Goal: Task Accomplishment & Management: Manage account settings

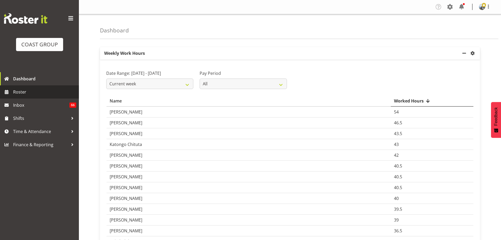
click at [23, 89] on span "Roster" at bounding box center [44, 92] width 63 height 8
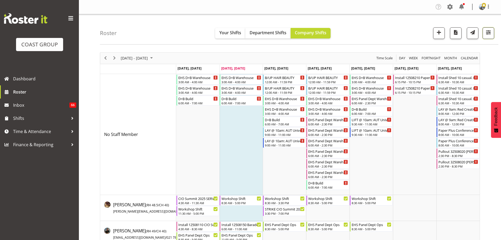
click at [491, 32] on span "button" at bounding box center [488, 32] width 7 height 7
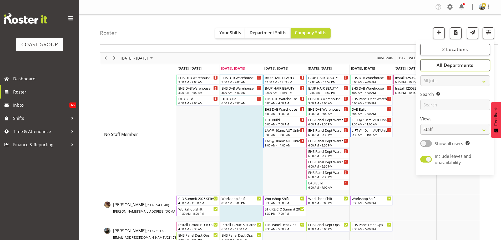
click at [478, 65] on button "All Departments" at bounding box center [455, 65] width 70 height 12
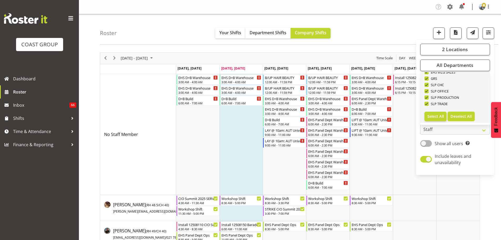
click at [468, 117] on span "Deselect All" at bounding box center [460, 116] width 21 height 5
checkbox input "false"
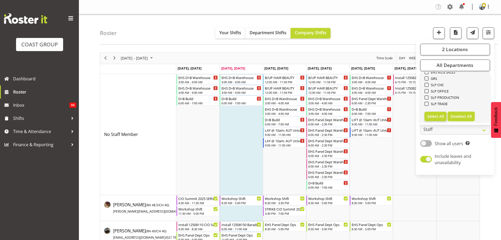
checkbox input "false"
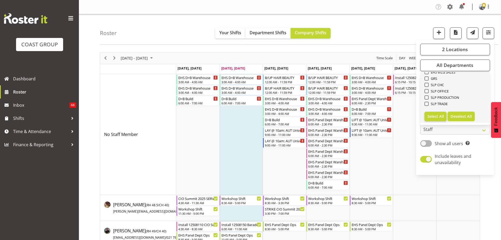
checkbox input "false"
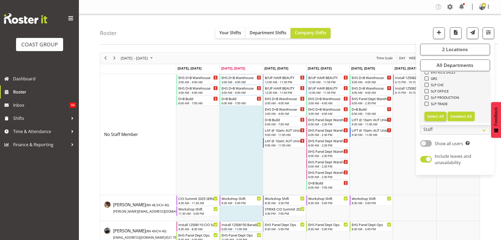
checkbox input "false"
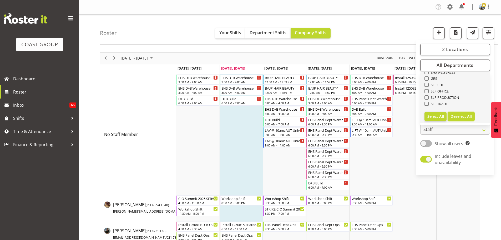
checkbox input "false"
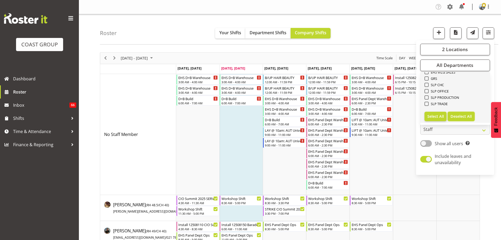
checkbox input "false"
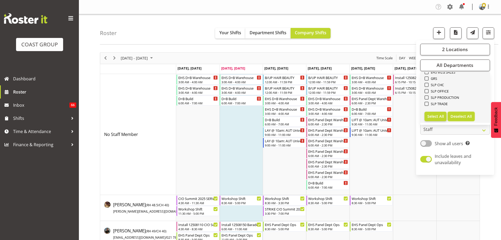
checkbox input "false"
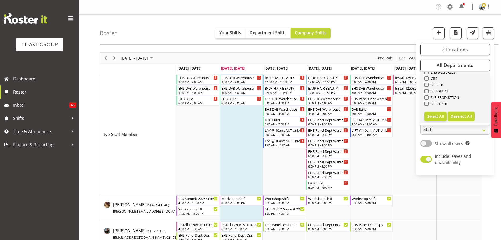
checkbox input "false"
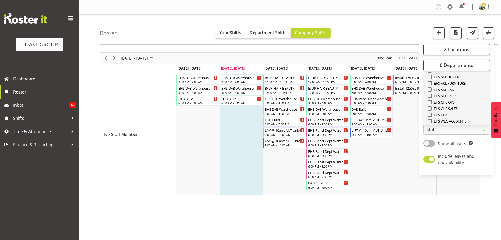
scroll to position [131, 0]
click at [455, 72] on span "EHS AKL CARPET" at bounding box center [446, 73] width 28 height 4
click at [431, 72] on input "EHS AKL CARPET" at bounding box center [429, 72] width 3 height 3
checkbox input "true"
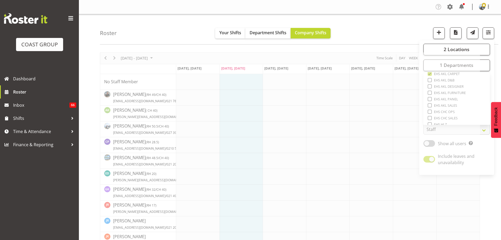
click at [396, 33] on div "Roster Your Shifts Department Shifts Company Shifts 2 Locations Clear CARLTON E…" at bounding box center [299, 29] width 398 height 30
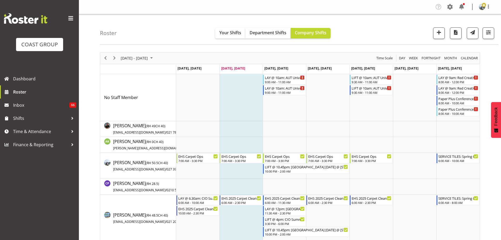
click at [381, 31] on div "Roster Your Shifts Department Shifts Company Shifts 2 Locations Clear CARLTON E…" at bounding box center [299, 29] width 398 height 30
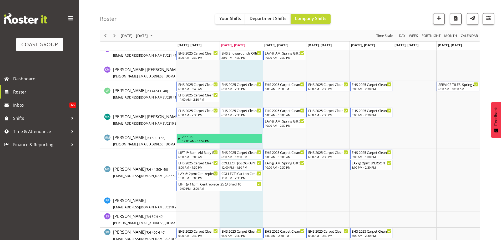
scroll to position [289, 0]
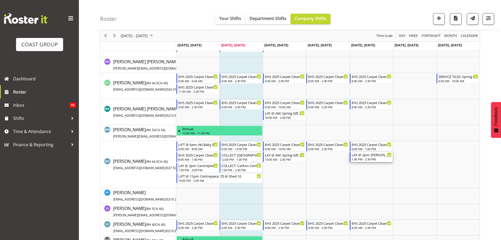
click at [369, 155] on div "LAY @ 2pm: [PERSON_NAME] @ [STREET_ADDRESS]" at bounding box center [372, 154] width 40 height 5
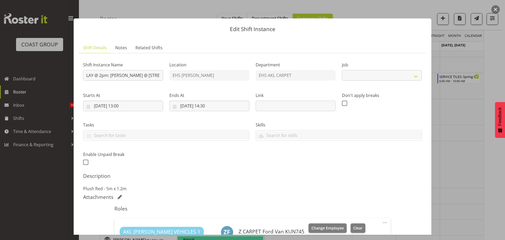
select select "8574"
click at [465, 185] on div at bounding box center [252, 120] width 505 height 240
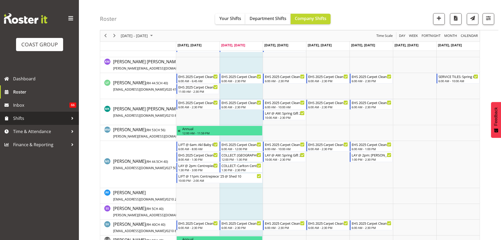
click at [30, 121] on span "Shifts" at bounding box center [40, 118] width 55 height 8
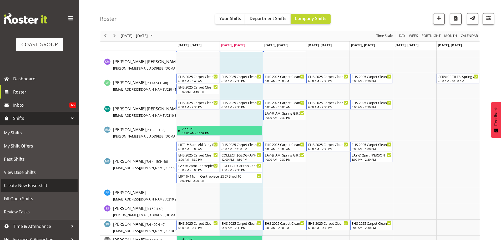
click at [39, 183] on span "Create New Base Shift" at bounding box center [39, 185] width 71 height 8
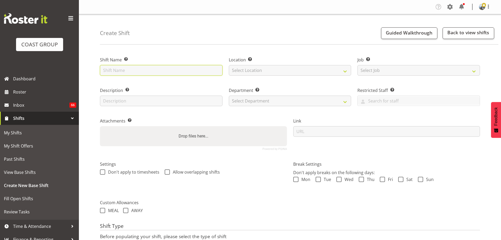
click at [145, 70] on input "text" at bounding box center [161, 70] width 123 height 11
click at [159, 67] on input "FPANZ 25 @" at bounding box center [161, 70] width 123 height 11
type input "FPANZ 25 @ Viaduct Events Centre"
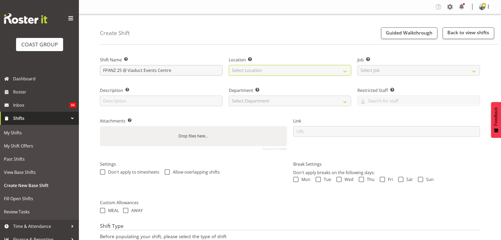
select select "35"
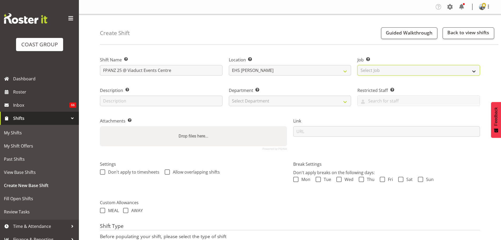
click at [357, 65] on select "Select Job Create new job 1 Carlton Events 1 Carlton Hamilton 1 Carlton Welling…" at bounding box center [418, 70] width 123 height 11
click at [396, 69] on select "Select Job Create new job 1 Carlton Events 1 Carlton Hamilton 1 Carlton Welling…" at bounding box center [418, 70] width 123 height 11
click at [387, 71] on select "Create new job 1 Carlton Events 1 Carlton Hamilton 1 Carlton Wellington 1 EHS W…" at bounding box center [418, 70] width 123 height 11
select select "10517"
click at [357, 65] on select "Create new job 1 Carlton Events 1 Carlton Hamilton 1 Carlton Wellington 1 EHS W…" at bounding box center [418, 70] width 123 height 11
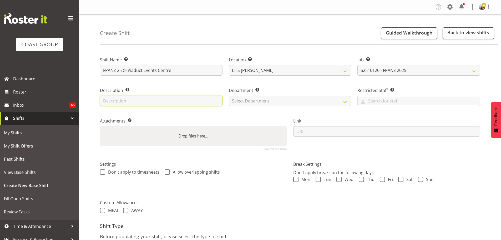
click at [148, 98] on input "text" at bounding box center [161, 100] width 123 height 11
type input "Carpet by stand page"
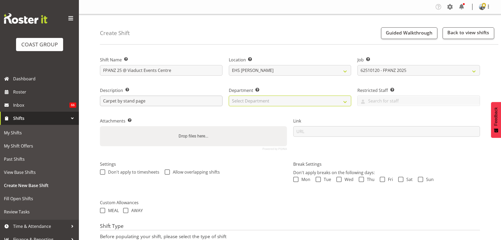
select select "35"
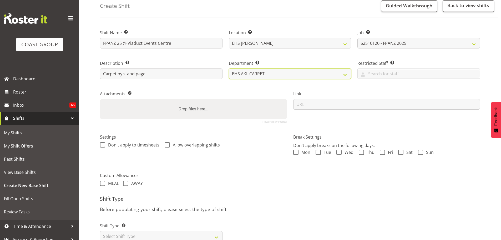
scroll to position [45, 0]
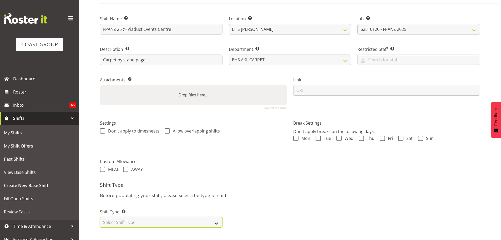
click at [159, 217] on select "Select Shift Type One Off Shift Recurring Shift Rotating Shift" at bounding box center [161, 222] width 123 height 11
select select "recurring"
click at [100, 217] on select "Select Shift Type One Off Shift Recurring Shift Rotating Shift" at bounding box center [161, 222] width 123 height 11
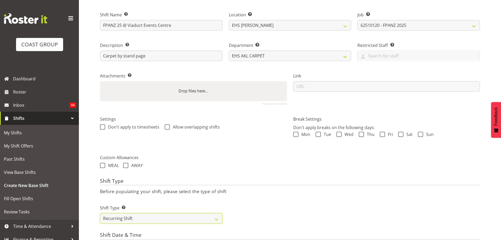
scroll to position [203, 0]
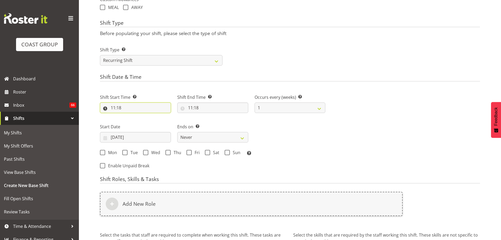
click at [120, 107] on input "11:18" at bounding box center [135, 107] width 71 height 11
click at [136, 124] on select "00 01 02 03 04 05 06 07 08 09 10 11 12 13 14 15 16 17 18 19 20 21 22 23" at bounding box center [136, 121] width 12 height 11
select select "8"
click at [130, 116] on select "00 01 02 03 04 05 06 07 08 09 10 11 12 13 14 15 16 17 18 19 20 21 22 23" at bounding box center [136, 121] width 12 height 11
type input "08:18"
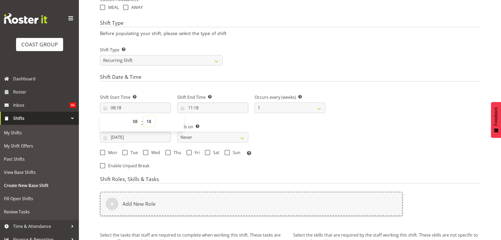
click at [148, 122] on select "00 01 02 03 04 05 06 07 08 09 10 11 12 13 14 15 16 17 18 19 20 21 22 23 24 25 2…" at bounding box center [150, 121] width 12 height 11
select select "30"
type input "08:30"
click at [198, 108] on input "11:18" at bounding box center [212, 107] width 71 height 11
click at [226, 121] on select "00 01 02 03 04 05 06 07 08 09 10 11 12 13 14 15 16 17 18 19 20 21 22 23 24 25 2…" at bounding box center [227, 121] width 12 height 11
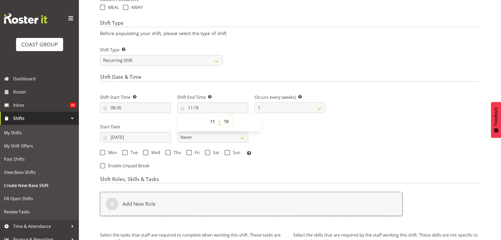
select select "0"
type input "11:00"
drag, startPoint x: 304, startPoint y: 130, endPoint x: 294, endPoint y: 130, distance: 10.5
click at [304, 130] on div "Shift Start Time Set the time of the day you wish this shift to start 08:30 00 …" at bounding box center [213, 123] width 232 height 73
click at [132, 141] on input "19/08/2025" at bounding box center [135, 137] width 71 height 11
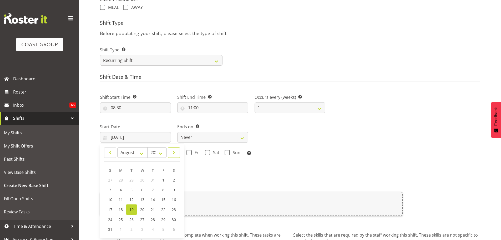
click at [172, 152] on span at bounding box center [173, 152] width 5 height 6
select select "9"
click at [121, 188] on span "6" at bounding box center [121, 189] width 2 height 5
type input "06/10/2025"
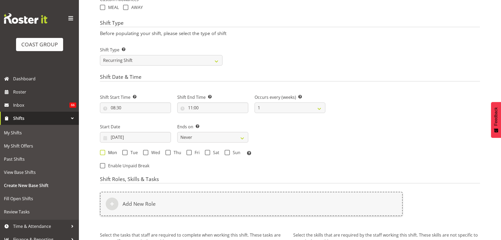
click at [107, 152] on span "Mon" at bounding box center [111, 152] width 12 height 5
click at [103, 152] on input "Mon" at bounding box center [101, 151] width 3 height 3
checkbox input "true"
click at [172, 153] on span "Thu" at bounding box center [176, 152] width 11 height 5
click at [169, 153] on input "Thu" at bounding box center [166, 151] width 3 height 3
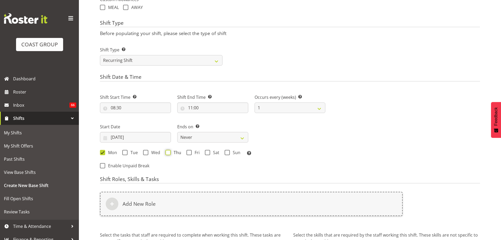
checkbox input "true"
click at [197, 139] on select "Never On Date" at bounding box center [212, 137] width 71 height 11
select select "date"
click at [177, 132] on select "Never On Date" at bounding box center [212, 137] width 71 height 11
click at [282, 138] on input "19/08/2025" at bounding box center [290, 137] width 71 height 11
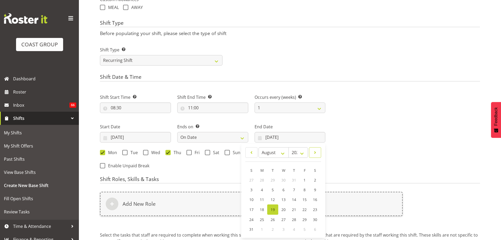
click at [314, 153] on span at bounding box center [314, 152] width 5 height 6
select select "9"
click at [312, 190] on link "11" at bounding box center [315, 190] width 11 height 10
type input "11/10/2025"
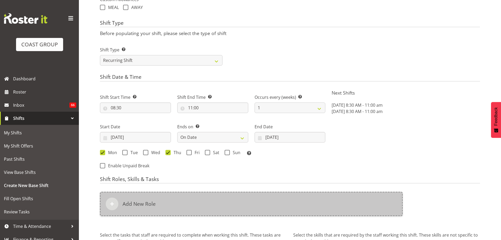
click at [212, 203] on div "Add New Role" at bounding box center [251, 203] width 303 height 24
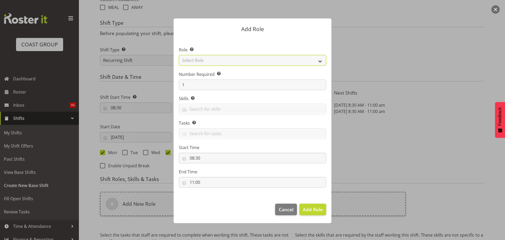
click at [204, 59] on select "Select Role ACCOUNT MANAGER ACCOUNT MANAGER DW ACCOUNTS AKL DIANNA VEHICLES AKL…" at bounding box center [252, 60] width 147 height 11
select select "81"
click at [179, 55] on select "Select Role ACCOUNT MANAGER ACCOUNT MANAGER DW ACCOUNTS AKL DIANNA VEHICLES AKL…" at bounding box center [252, 60] width 147 height 11
click at [317, 210] on span "Add Role" at bounding box center [313, 209] width 20 height 6
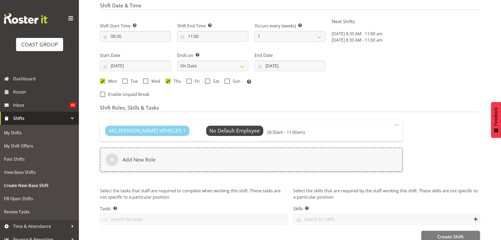
scroll to position [282, 0]
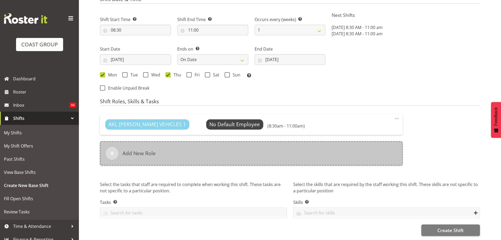
click at [191, 154] on div "Add New Role" at bounding box center [251, 153] width 303 height 24
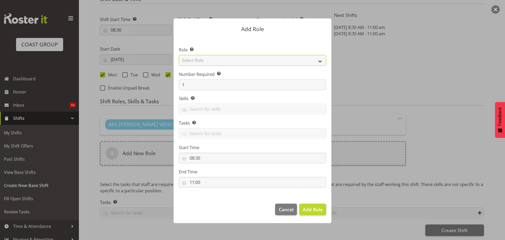
click at [203, 64] on select "Select Role ACCOUNT MANAGER ACCOUNT MANAGER DW ACCOUNTS AKL DIANNA VEHICLES AKL…" at bounding box center [252, 60] width 147 height 11
select select "190"
click at [179, 55] on select "Select Role ACCOUNT MANAGER ACCOUNT MANAGER DW ACCOUNTS AKL DIANNA VEHICLES AKL…" at bounding box center [252, 60] width 147 height 11
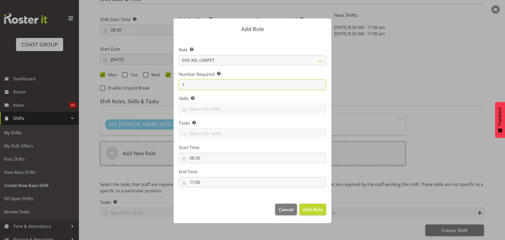
drag, startPoint x: 188, startPoint y: 86, endPoint x: 154, endPoint y: 84, distance: 34.2
click at [154, 84] on form "Add Role Role Select the role you wish to add to the shift. ACCOUNT MANAGER ACC…" at bounding box center [252, 119] width 252 height 229
type input "2"
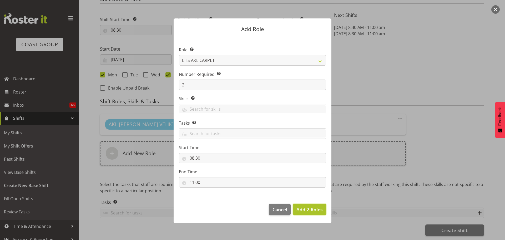
click at [307, 207] on span "Add 2 Roles" at bounding box center [309, 209] width 26 height 6
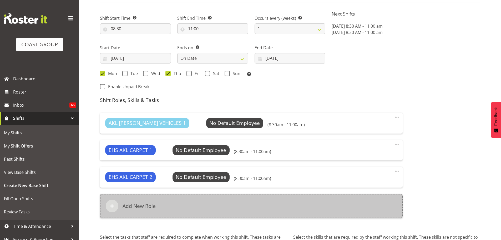
scroll to position [338, 0]
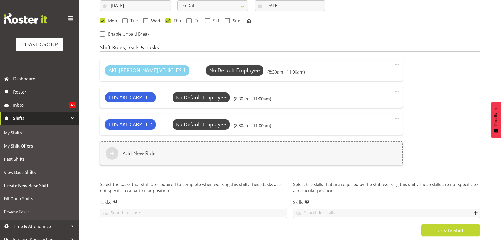
click at [449, 229] on span "Create Shift" at bounding box center [450, 229] width 26 height 7
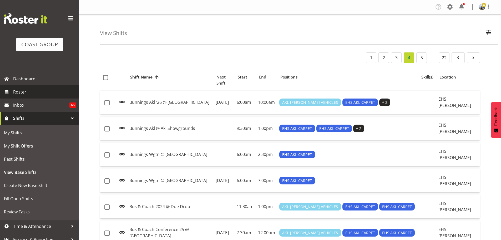
click at [39, 91] on span "Roster" at bounding box center [44, 92] width 63 height 8
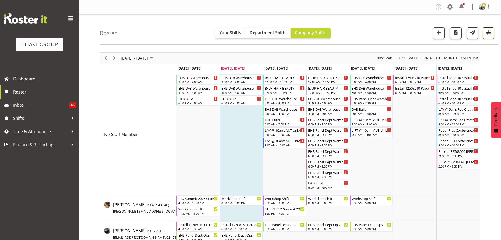
click at [488, 29] on span "button" at bounding box center [488, 32] width 7 height 7
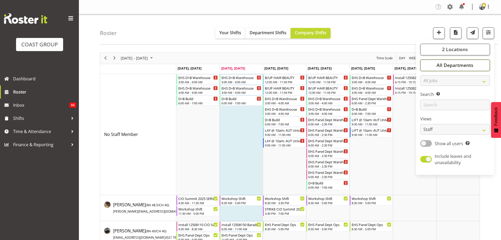
click at [434, 62] on button "All Departments" at bounding box center [455, 65] width 70 height 12
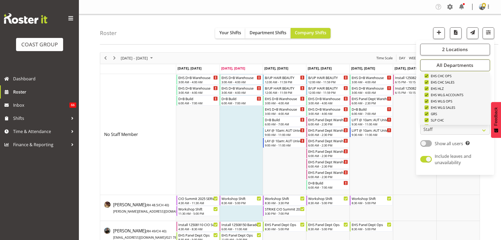
scroll to position [202, 0]
click at [463, 118] on span "Deselect All" at bounding box center [460, 116] width 21 height 5
checkbox input "false"
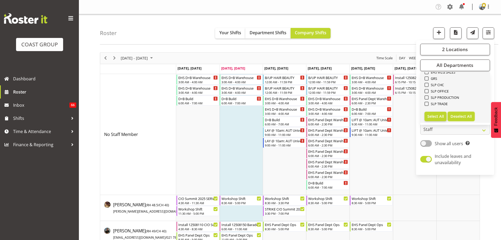
checkbox input "false"
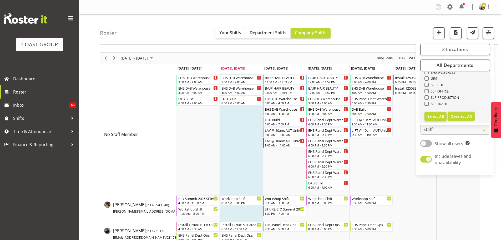
checkbox input "false"
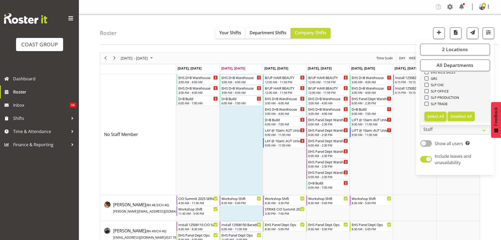
checkbox input "false"
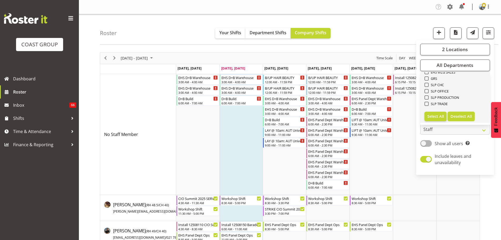
checkbox input "false"
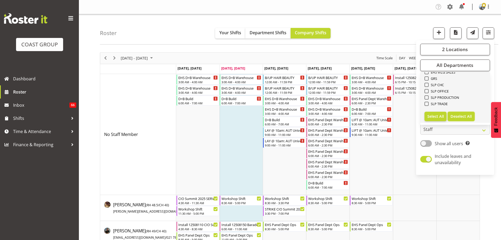
checkbox input "false"
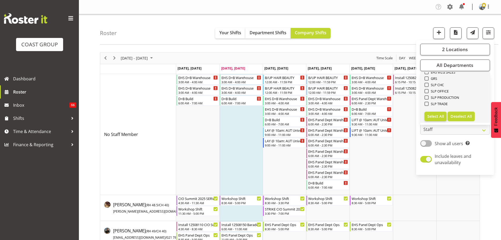
checkbox input "false"
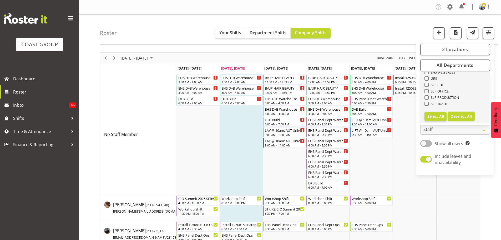
checkbox input "false"
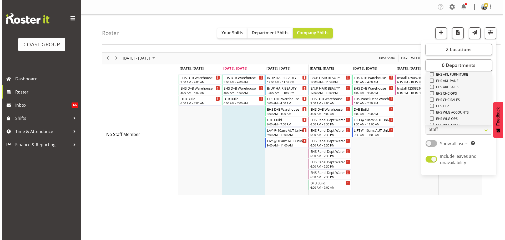
scroll to position [123, 0]
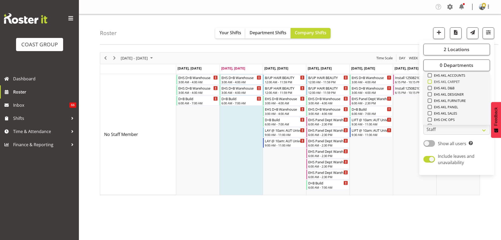
click at [456, 82] on span "EHS AKL CARPET" at bounding box center [446, 81] width 28 height 4
click at [431, 82] on input "EHS AKL CARPET" at bounding box center [429, 81] width 3 height 3
checkbox input "true"
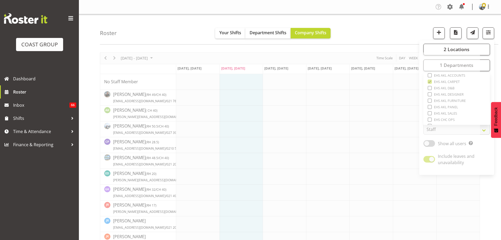
click at [375, 33] on div "Roster Your Shifts Department Shifts Company Shifts 2 Locations Clear CARLTON E…" at bounding box center [299, 29] width 398 height 30
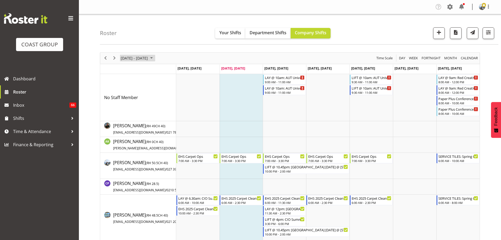
click at [144, 60] on span "[DATE] - [DATE]" at bounding box center [134, 58] width 28 height 7
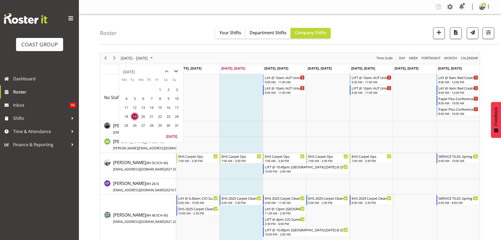
click at [173, 70] on span "next month" at bounding box center [175, 71] width 9 height 9
click at [175, 70] on span "next month" at bounding box center [175, 71] width 9 height 9
click at [133, 99] on span "7" at bounding box center [135, 98] width 8 height 8
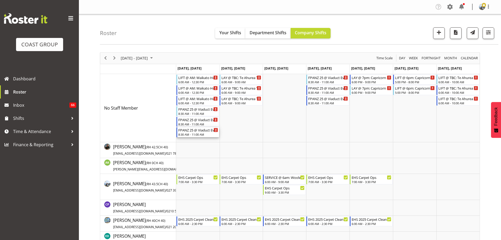
click at [198, 133] on div "8:30 AM - 11:00 AM" at bounding box center [198, 134] width 40 height 4
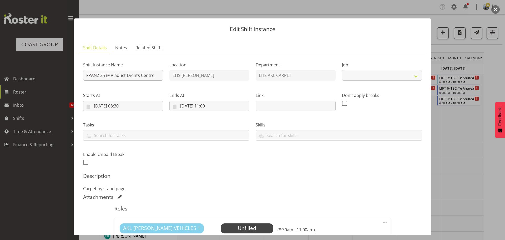
select select "10517"
click at [86, 74] on input "FPANZ 25 @ Viaduct Events Centre" at bounding box center [123, 75] width 80 height 11
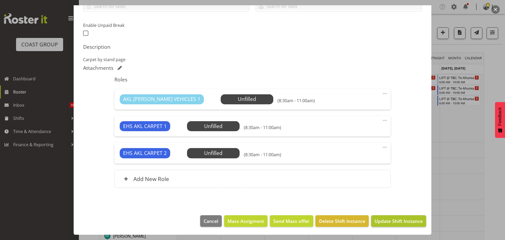
type input "LAY @ 9.30am: FPANZ 25 @ [GEOGRAPHIC_DATA]"
click at [405, 221] on span "Update Shift Instance" at bounding box center [398, 220] width 48 height 7
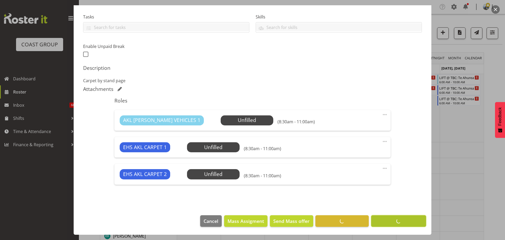
scroll to position [108, 0]
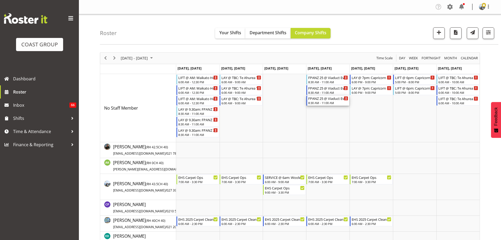
click at [338, 100] on div "FPANZ 25 @ Viaduct Events Centre" at bounding box center [328, 97] width 40 height 5
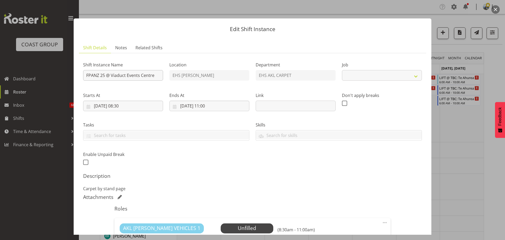
select select "10517"
click at [87, 74] on input "FPANZ 25 @ Viaduct Events Centre" at bounding box center [123, 75] width 80 height 11
type input "LIFT @ 2.30pm: FPANZ 25 @ [GEOGRAPHIC_DATA]"
click at [119, 105] on input "[DATE] 08:30" at bounding box center [123, 105] width 80 height 11
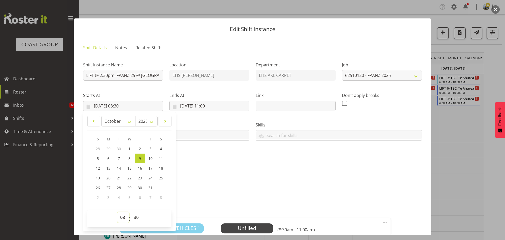
click at [118, 216] on select "00 01 02 03 04 05 06 07 08 09 10 11 12 13 14 15 16 17 18 19 20 21 22 23" at bounding box center [123, 217] width 12 height 11
select select "14"
click at [117, 212] on select "00 01 02 03 04 05 06 07 08 09 10 11 12 13 14 15 16 17 18 19 20 21 22 23" at bounding box center [123, 217] width 12 height 11
type input "[DATE] 14:30"
click at [138, 220] on select "00 01 02 03 04 05 06 07 08 09 10 11 12 13 14 15 16 17 18 19 20 21 22 23 24 25 2…" at bounding box center [137, 217] width 12 height 11
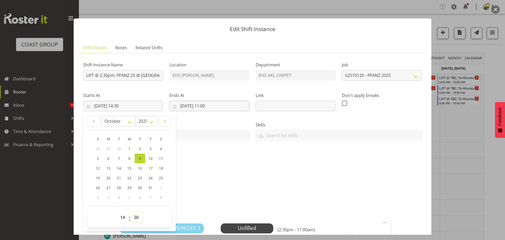
select select "0"
type input "[DATE] 14:00"
click at [211, 106] on input "[DATE] 11:00" at bounding box center [209, 105] width 80 height 11
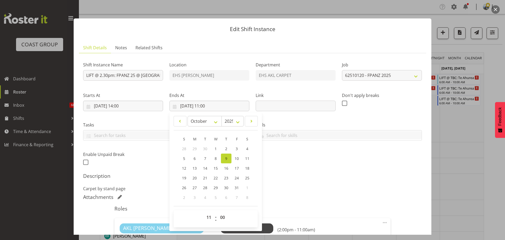
click at [201, 221] on div "00 01 02 03 04 05 06 07 08 09 10 11 12 13 14 15 16 17 18 19 20 21 22 23 : 00 01…" at bounding box center [216, 218] width 84 height 13
click at [207, 215] on select "00 01 02 03 04 05 06 07 08 09 10 11 12 13 14 15 16 17 18 19 20 21 22 23" at bounding box center [210, 217] width 12 height 11
select select "16"
click at [204, 212] on select "00 01 02 03 04 05 06 07 08 09 10 11 12 13 14 15 16 17 18 19 20 21 22 23" at bounding box center [210, 217] width 12 height 11
type input "[DATE] 16:00"
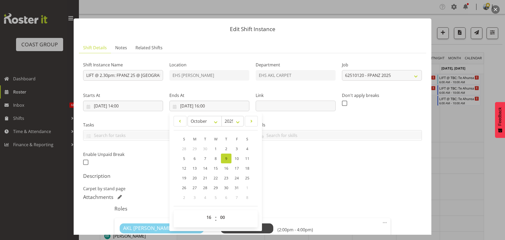
click at [334, 182] on div "Description Carpet by stand page" at bounding box center [252, 182] width 339 height 19
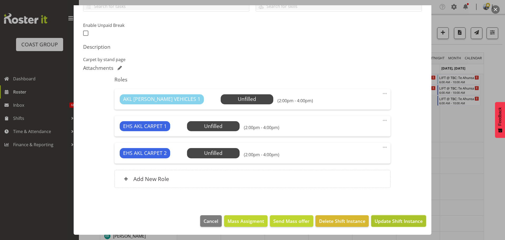
click at [400, 218] on span "Update Shift Instance" at bounding box center [398, 220] width 48 height 7
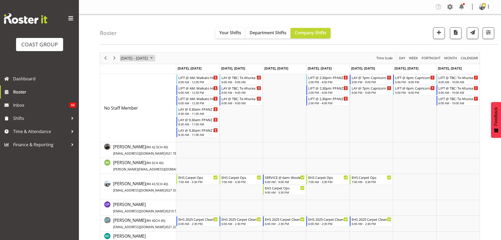
click at [146, 55] on span "[DATE] - [DATE]" at bounding box center [134, 58] width 28 height 7
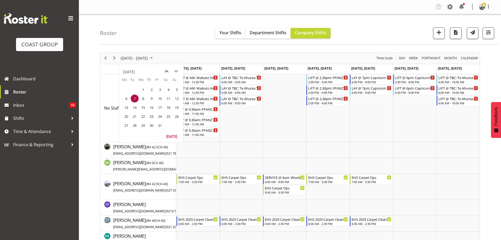
click at [164, 70] on span "previous month" at bounding box center [166, 71] width 9 height 9
drag, startPoint x: 176, startPoint y: 136, endPoint x: 78, endPoint y: 101, distance: 104.2
click at [176, 136] on button "[DATE]" at bounding box center [172, 135] width 18 height 7
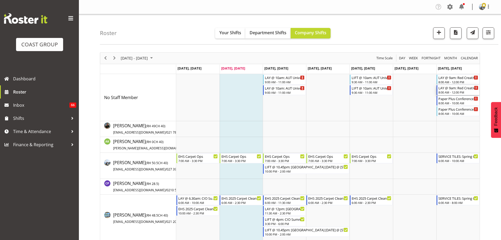
click at [451, 92] on div "8:00 AM - 12:00 PM" at bounding box center [458, 92] width 40 height 4
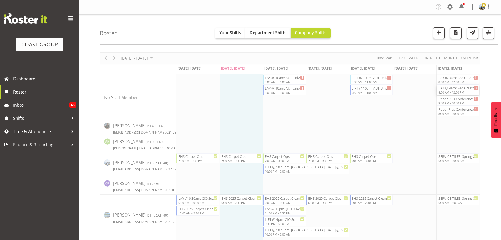
select select
select select "7"
select select "2025"
select select "12"
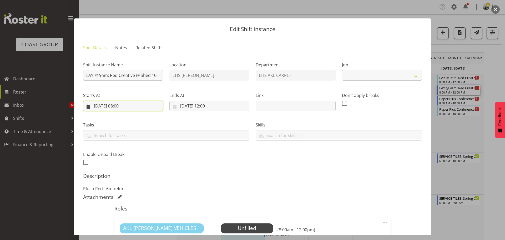
click at [129, 107] on input "[DATE] 08:00" at bounding box center [123, 105] width 80 height 11
select select "8574"
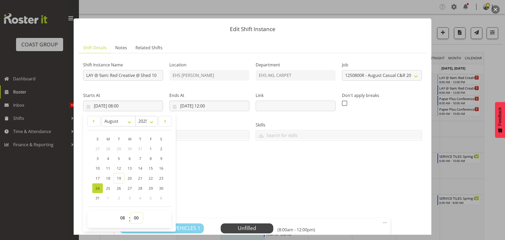
click at [137, 215] on select "00 01 02 03 04 05 06 07 08 09 10 11 12 13 14 15 16 17 18 19 20 21 22 23 24 25 2…" at bounding box center [137, 217] width 12 height 11
select select "30"
type input "[DATE] 08:30"
click at [213, 102] on input "[DATE] 12:00" at bounding box center [209, 105] width 80 height 11
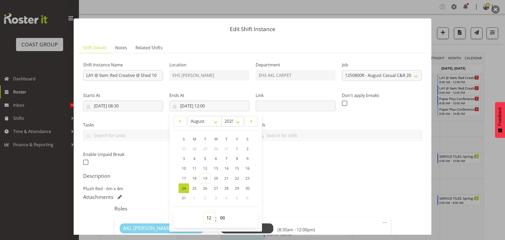
click at [210, 214] on select "00 01 02 03 04 05 06 07 08 09 10 11 12 13 14 15 16 17 18 19 20 21 22 23" at bounding box center [210, 217] width 12 height 11
select select "11"
click at [204, 212] on select "00 01 02 03 04 05 06 07 08 09 10 11 12 13 14 15 16 17 18 19 20 21 22 23" at bounding box center [210, 217] width 12 height 11
type input "[DATE] 11:00"
click at [341, 179] on div "Description Plush Red - 6m x 4m" at bounding box center [252, 182] width 339 height 19
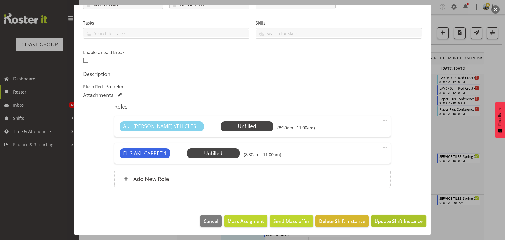
click at [386, 219] on span "Update Shift Instance" at bounding box center [398, 220] width 48 height 7
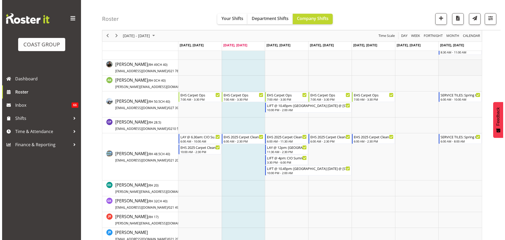
scroll to position [26, 0]
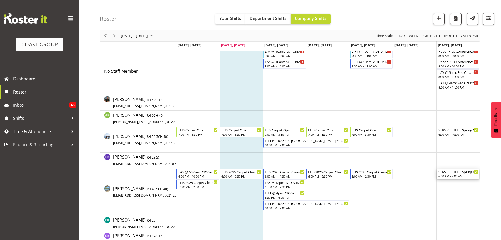
click at [452, 176] on div "6:00 AM - 8:00 AM" at bounding box center [458, 176] width 40 height 4
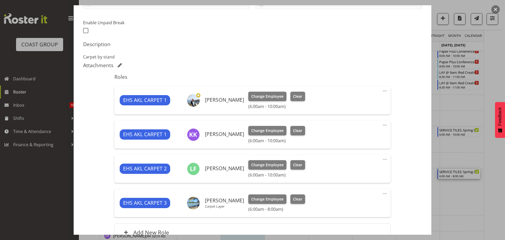
select select "8514"
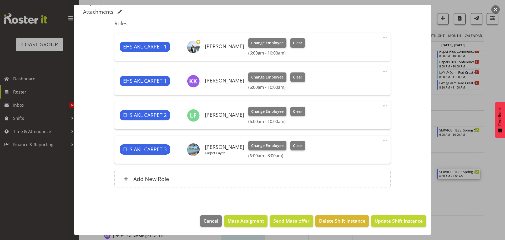
click at [383, 140] on span at bounding box center [385, 140] width 6 height 6
click at [357, 155] on link "Edit" at bounding box center [362, 151] width 50 height 9
select select "7"
select select "2025"
select select "8"
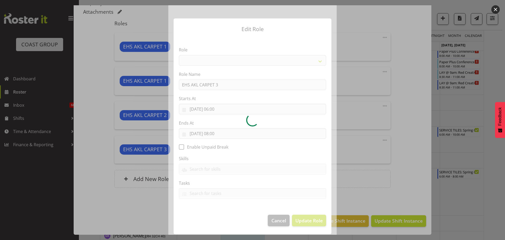
select select "190"
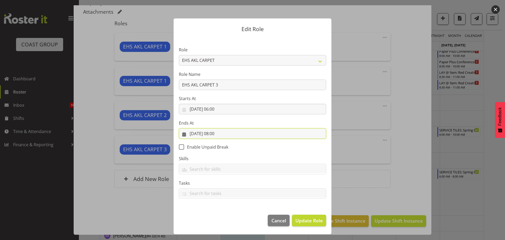
click at [224, 134] on input "[DATE] 08:00" at bounding box center [252, 133] width 147 height 11
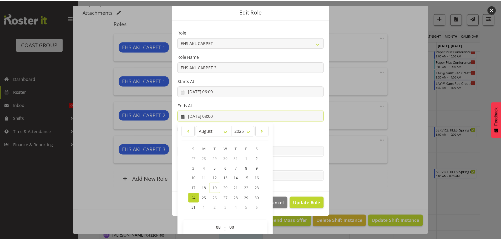
scroll to position [24, 0]
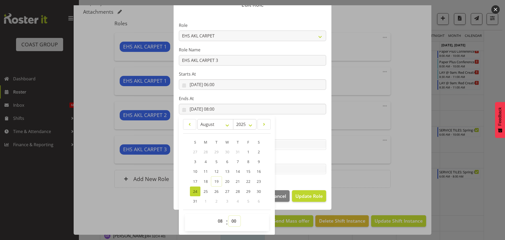
click at [231, 217] on select "00 01 02 03 04 05 06 07 08 09 10 11 12 13 14 15 16 17 18 19 20 21 22 23 24 25 2…" at bounding box center [235, 220] width 12 height 11
select select "30"
type input "[DATE] 08:30"
click at [309, 196] on span "Update Role" at bounding box center [308, 195] width 27 height 7
select select
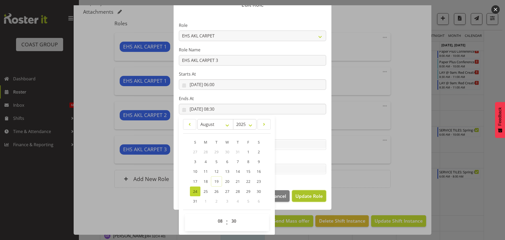
select select
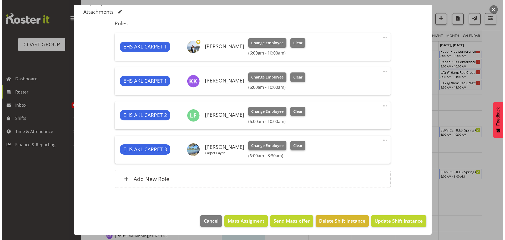
scroll to position [24, 0]
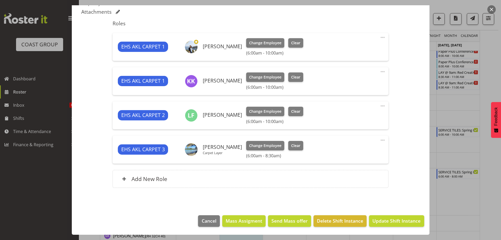
click at [379, 141] on span at bounding box center [382, 140] width 6 height 6
click at [341, 153] on link "Edit" at bounding box center [360, 151] width 50 height 9
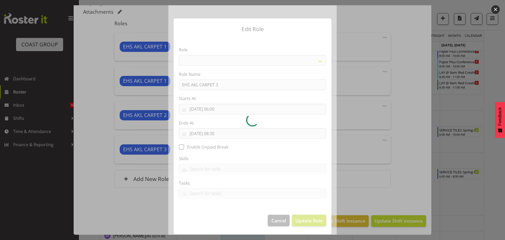
select select "190"
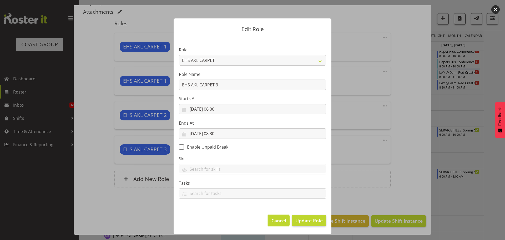
click at [274, 223] on span "Cancel" at bounding box center [278, 220] width 15 height 7
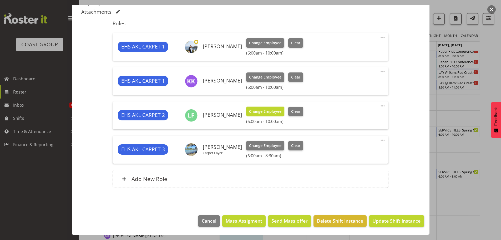
click at [264, 109] on span "Change Employee" at bounding box center [265, 111] width 32 height 6
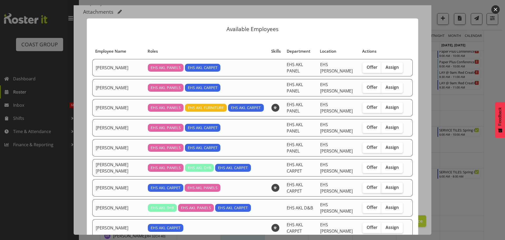
click at [389, 184] on span "Assign" at bounding box center [392, 186] width 13 height 5
click at [385, 185] on input "Assign" at bounding box center [382, 186] width 3 height 3
checkbox input "true"
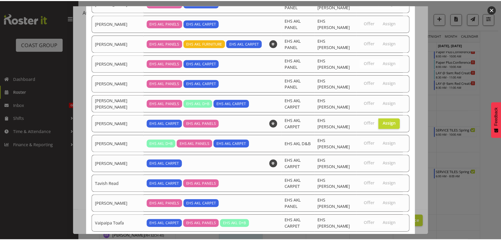
scroll to position [69, 0]
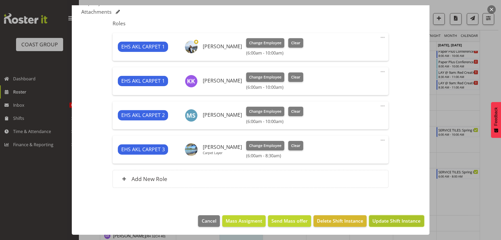
click at [407, 221] on span "Update Shift Instance" at bounding box center [396, 220] width 48 height 7
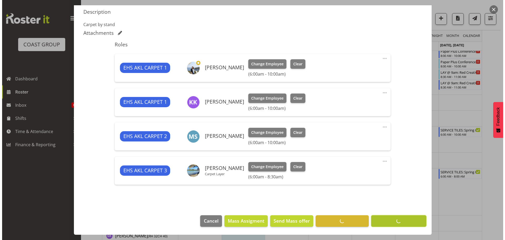
scroll to position [164, 0]
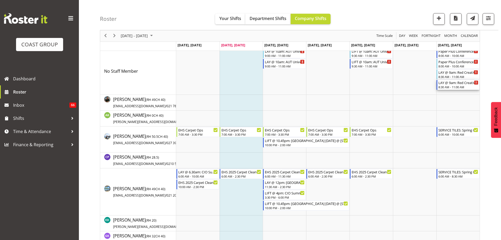
click at [451, 84] on div "LAY @ 9am: Red Creative @ Shed 10" at bounding box center [458, 82] width 40 height 5
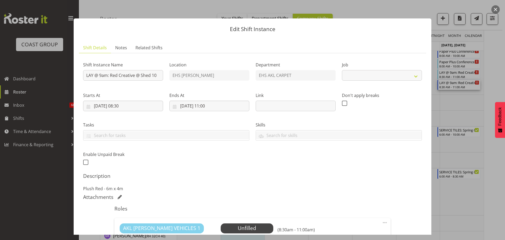
select select "8574"
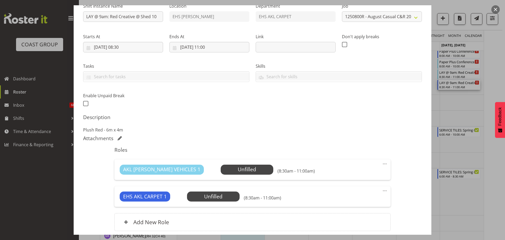
scroll to position [102, 0]
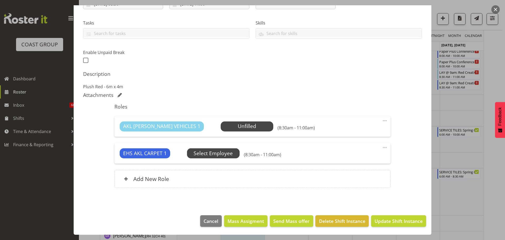
click at [0, 0] on span "Select Employee" at bounding box center [0, 0] width 0 height 0
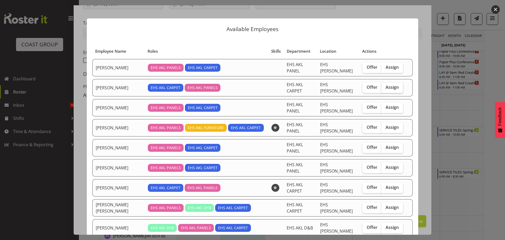
click at [392, 84] on span "Assign" at bounding box center [392, 86] width 13 height 5
click at [385, 85] on input "Assign" at bounding box center [382, 86] width 3 height 3
checkbox input "true"
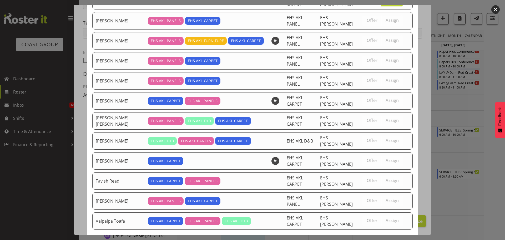
scroll to position [87, 0]
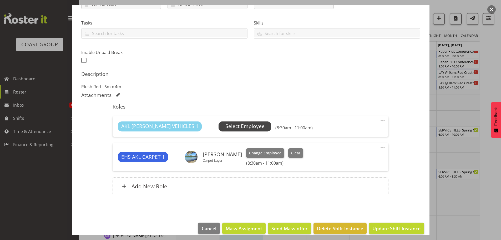
click at [237, 127] on span "Select Employee" at bounding box center [244, 126] width 39 height 8
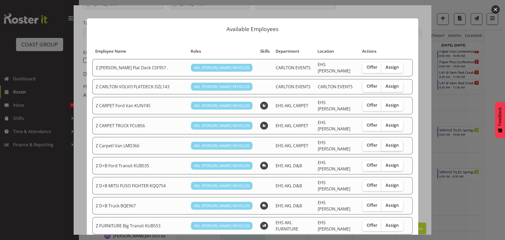
click at [391, 142] on span "Assign" at bounding box center [392, 144] width 13 height 5
click at [385, 143] on input "Assign" at bounding box center [382, 144] width 3 height 3
checkbox input "true"
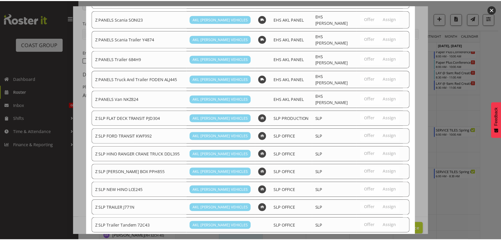
scroll to position [384, 0]
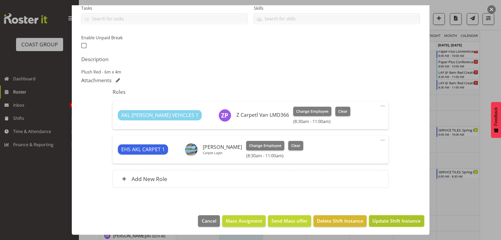
click at [406, 219] on span "Update Shift Instance" at bounding box center [396, 220] width 48 height 7
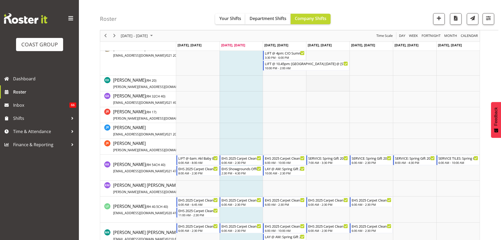
scroll to position [210, 0]
